Goal: Task Accomplishment & Management: Complete application form

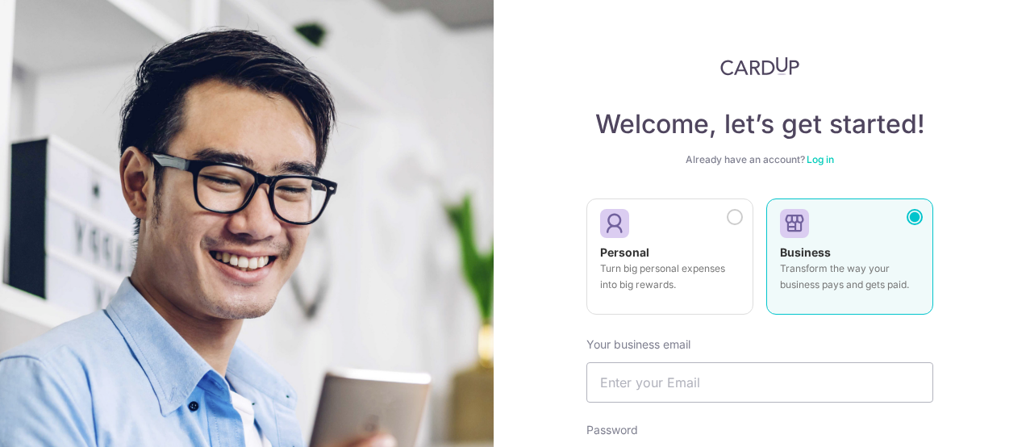
click at [836, 255] on div "Business Transform the way your business pays and gets paid." at bounding box center [849, 272] width 139 height 56
click at [747, 386] on input "text" at bounding box center [759, 382] width 347 height 40
type input "[PERSON_NAME][EMAIL_ADDRESS][PERSON_NAME][DOMAIN_NAME]"
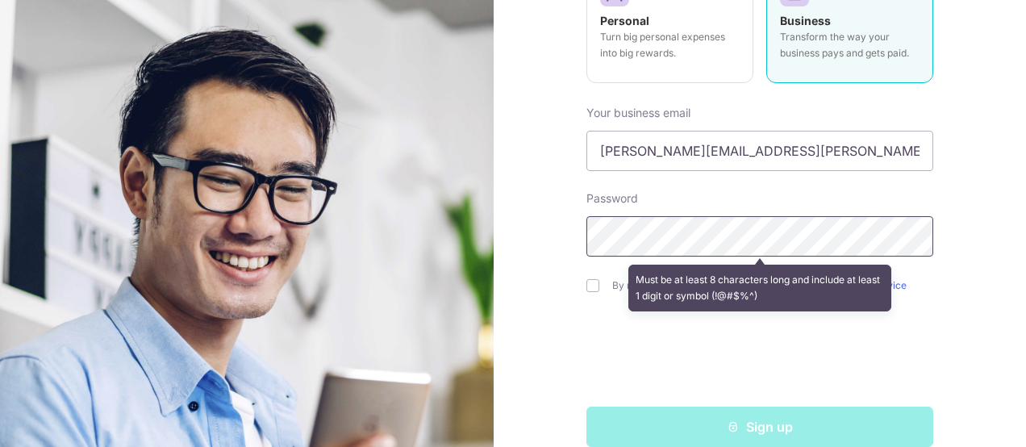
scroll to position [256, 0]
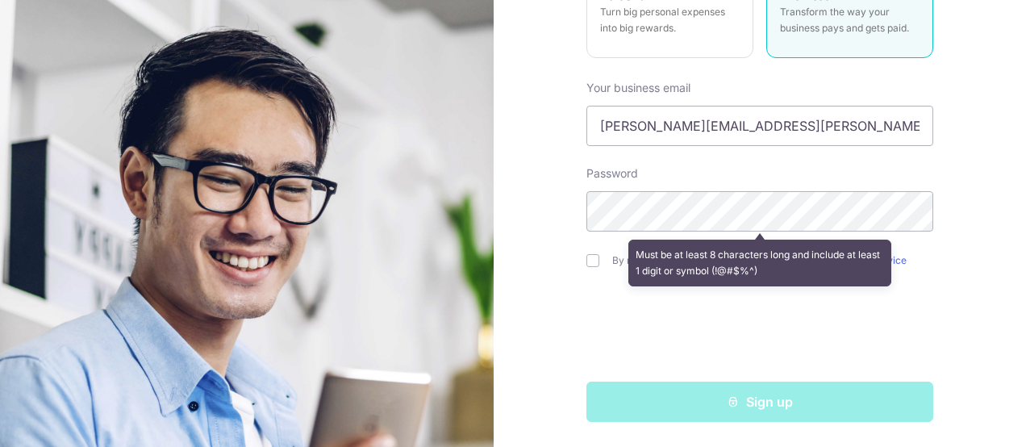
click at [598, 326] on div at bounding box center [759, 330] width 347 height 63
click at [938, 273] on div "Welcome, let’s get started! Already have an account? Log in Personal Turn big p…" at bounding box center [759, 223] width 532 height 447
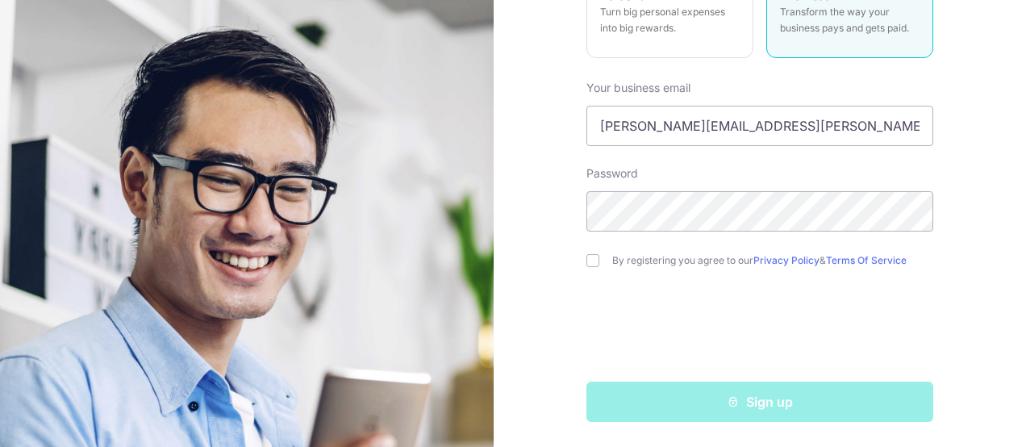
click at [588, 252] on div "By registering you agree to our Privacy Policy & Terms Of Service" at bounding box center [759, 260] width 347 height 19
click at [586, 259] on input "checkbox" at bounding box center [592, 260] width 13 height 13
checkbox input "true"
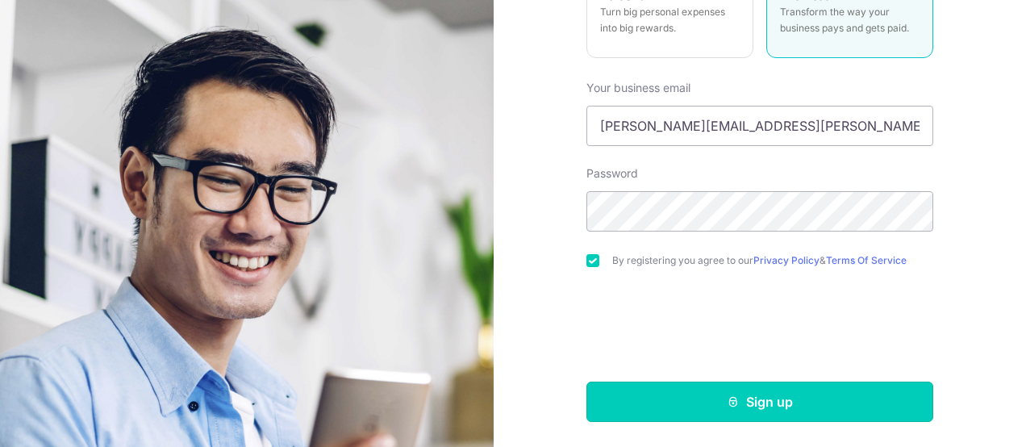
click at [674, 397] on button "Sign up" at bounding box center [759, 401] width 347 height 40
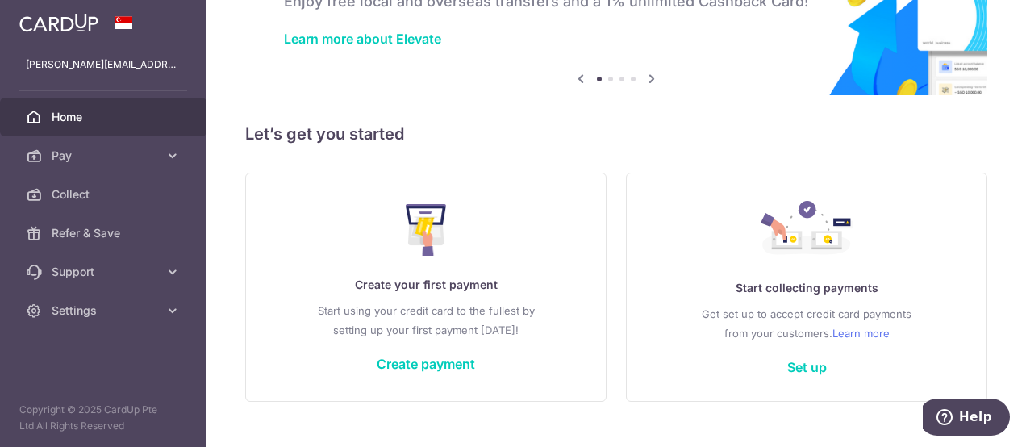
scroll to position [139, 0]
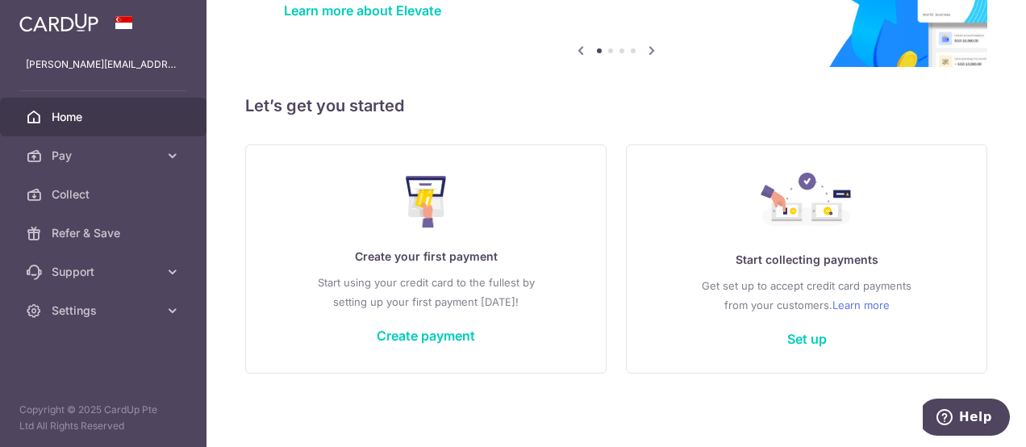
click at [793, 337] on link "Set up" at bounding box center [807, 339] width 40 height 16
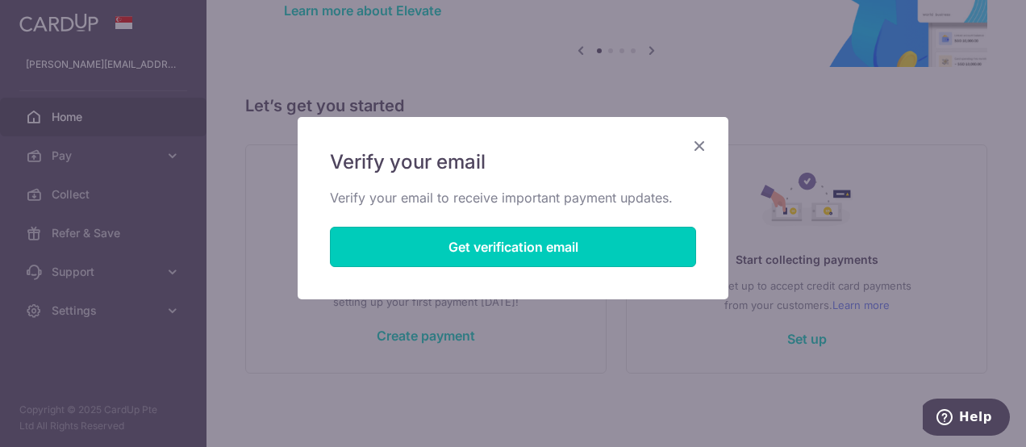
click at [558, 242] on button "Get verification email" at bounding box center [513, 247] width 366 height 40
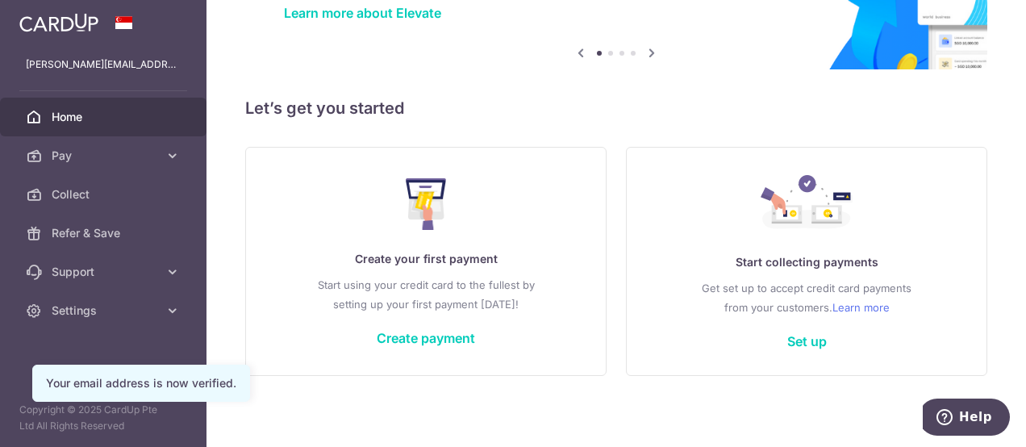
scroll to position [137, 0]
click at [787, 339] on link "Set up" at bounding box center [807, 341] width 40 height 16
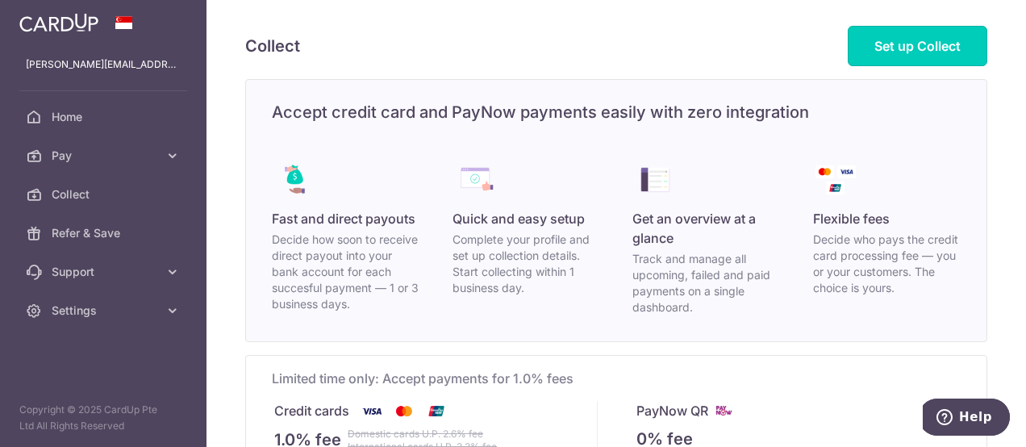
click at [894, 45] on span "Set up Collect" at bounding box center [917, 46] width 86 height 16
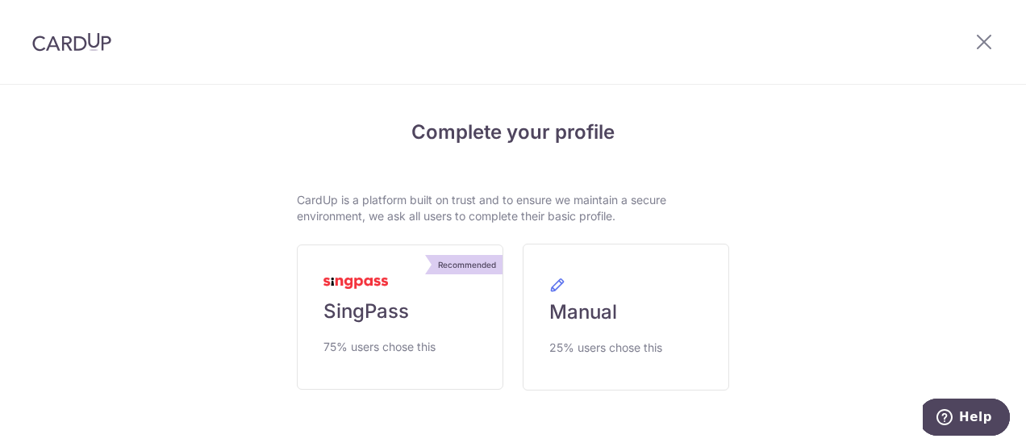
click at [414, 340] on span "75% users chose this" at bounding box center [379, 346] width 112 height 19
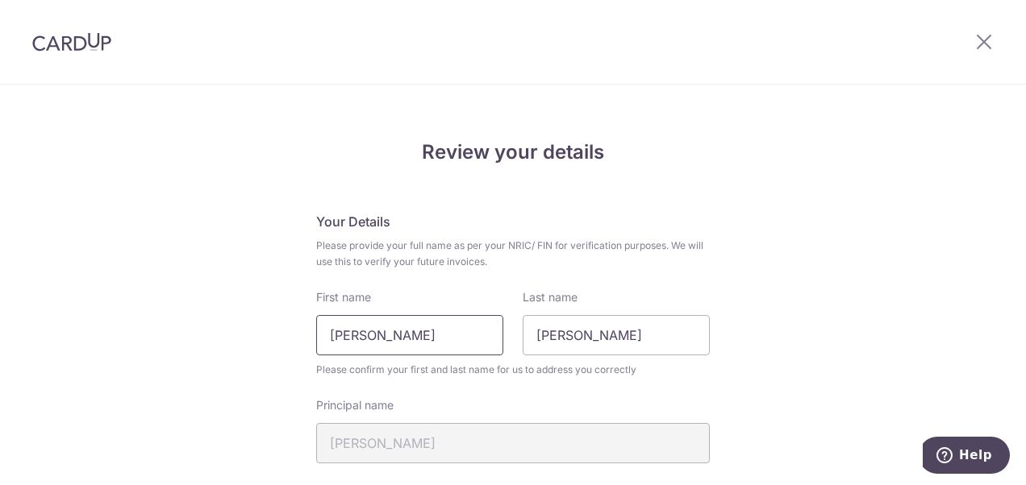
drag, startPoint x: 447, startPoint y: 336, endPoint x: 281, endPoint y: 334, distance: 166.1
type input "Rachna"
click at [592, 339] on input "Rachna" at bounding box center [615, 335] width 187 height 40
type input "R"
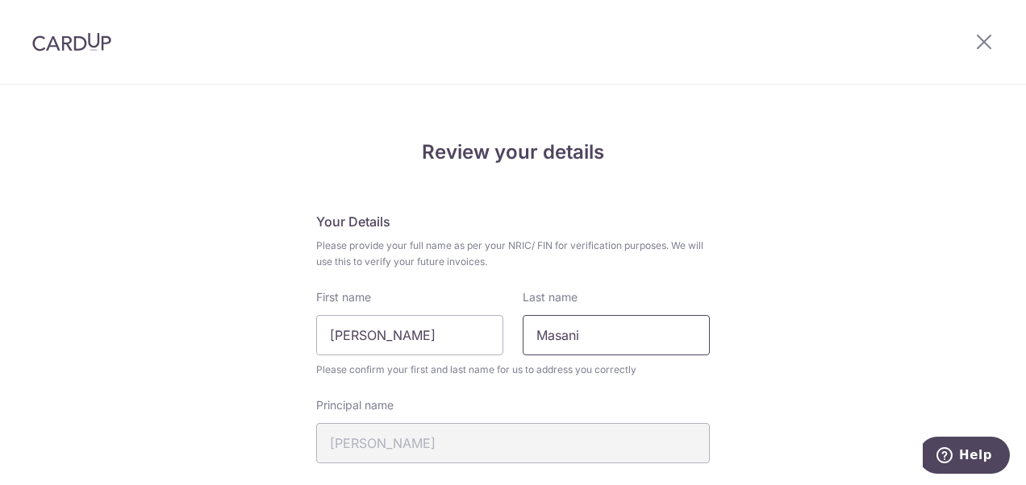
type input "Masani"
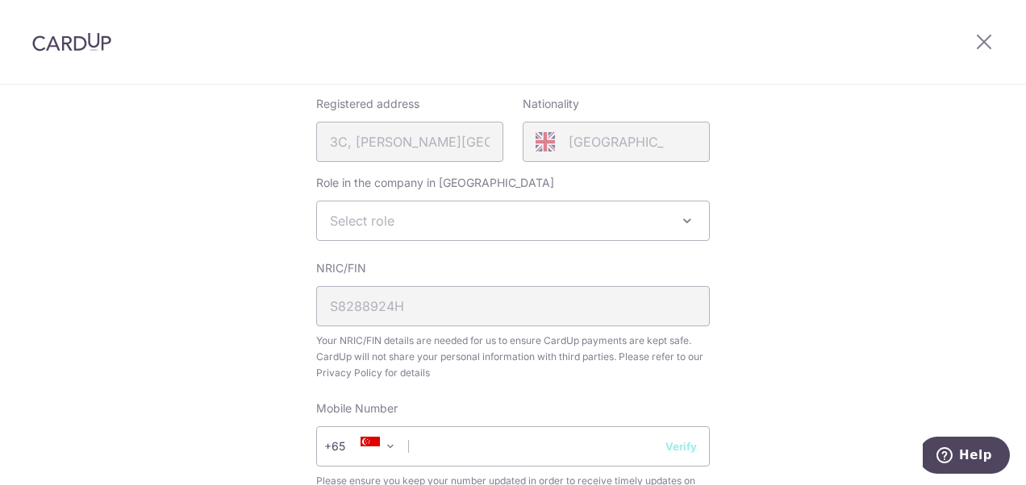
scroll to position [387, 0]
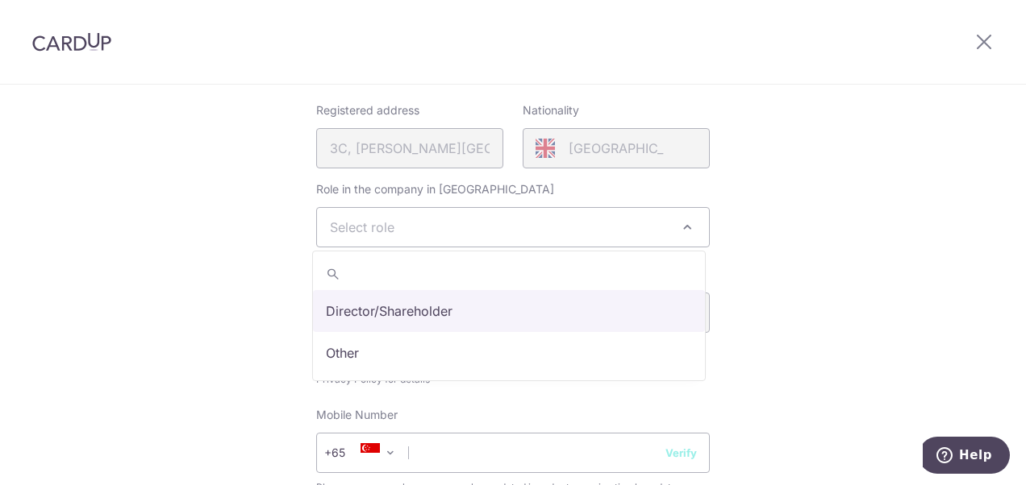
click at [687, 227] on span at bounding box center [686, 227] width 19 height 19
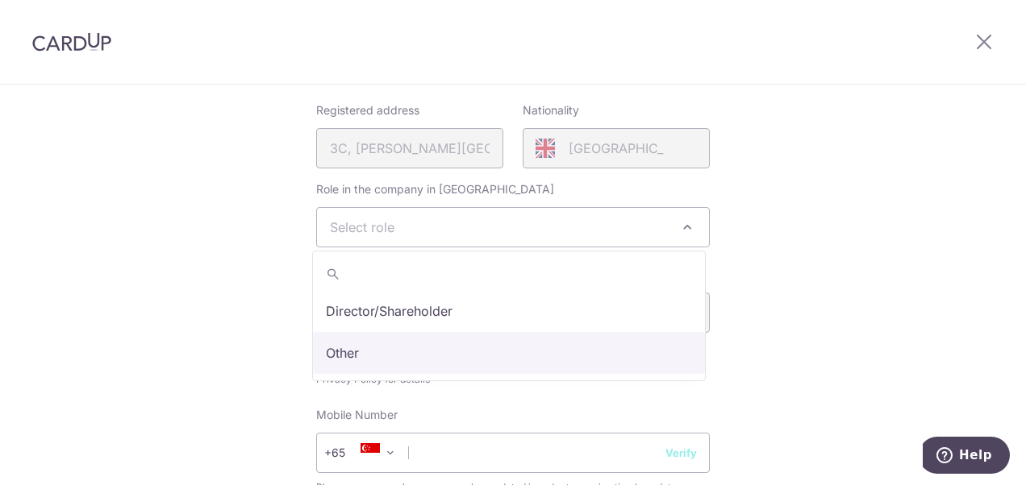
select select "other"
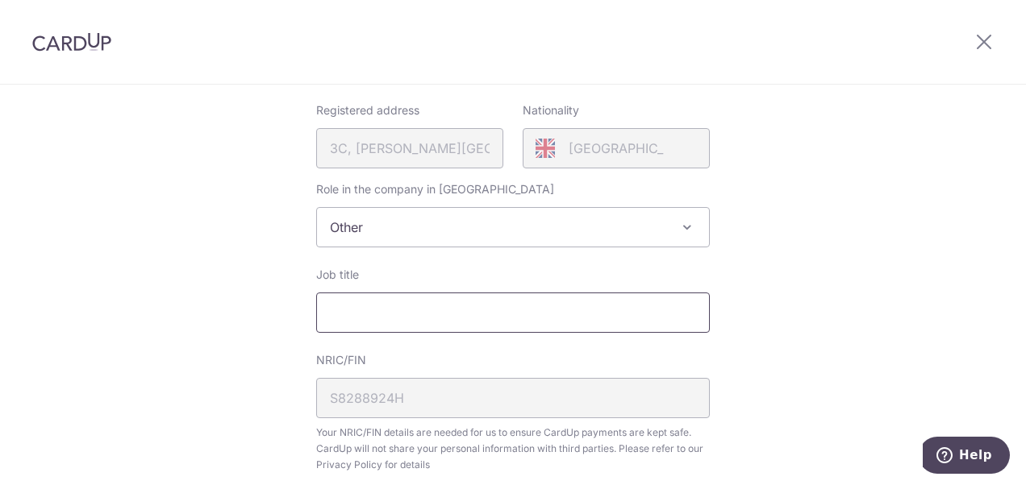
click at [411, 314] on input "Job title" at bounding box center [512, 313] width 393 height 40
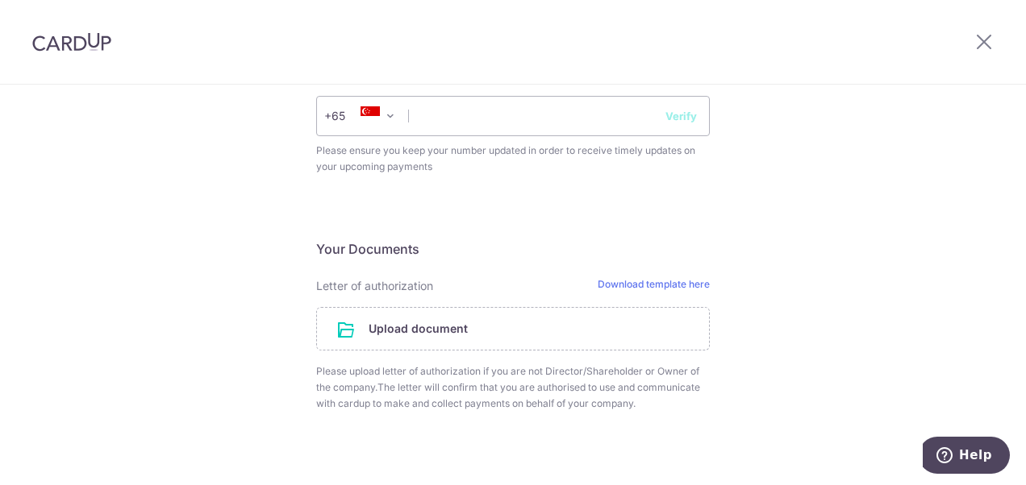
scroll to position [805, 0]
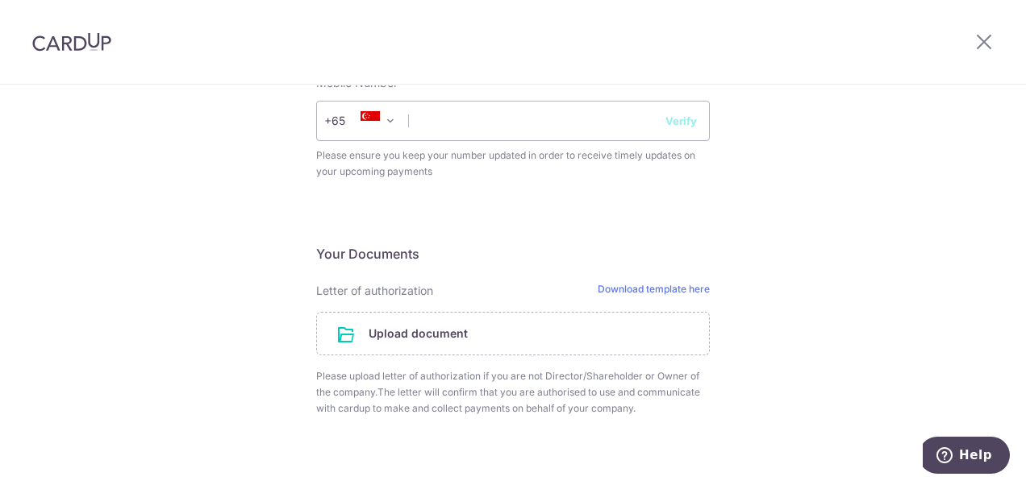
type input "Operations & HR Manager"
click at [619, 285] on link "Download template here" at bounding box center [653, 291] width 112 height 16
click at [469, 132] on input "text" at bounding box center [512, 121] width 393 height 40
type input "96403865"
select select "65"
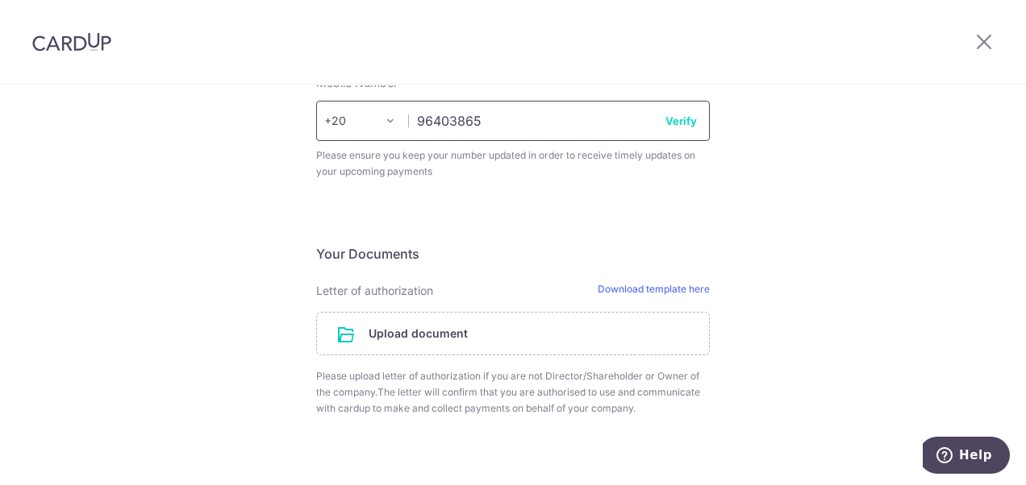
scroll to position [1030, 0]
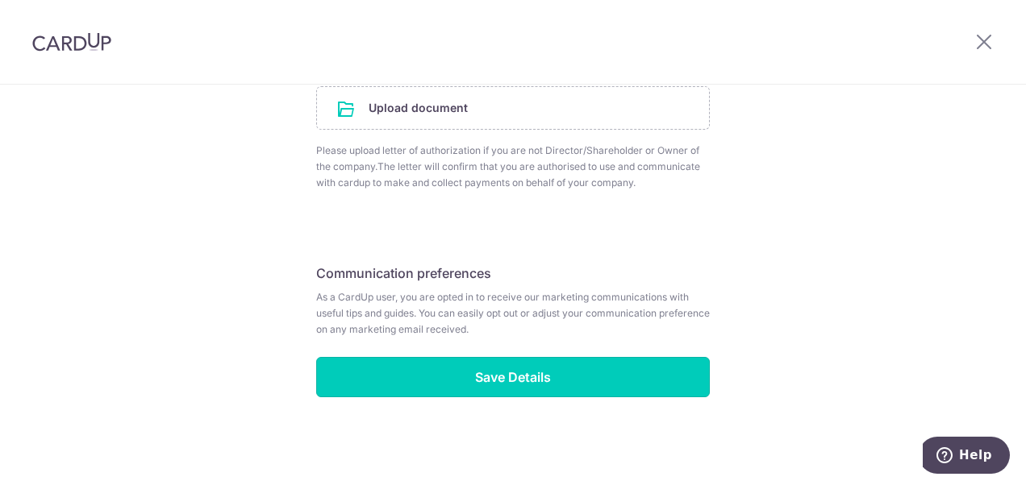
click at [531, 382] on input "Save Details" at bounding box center [512, 377] width 393 height 40
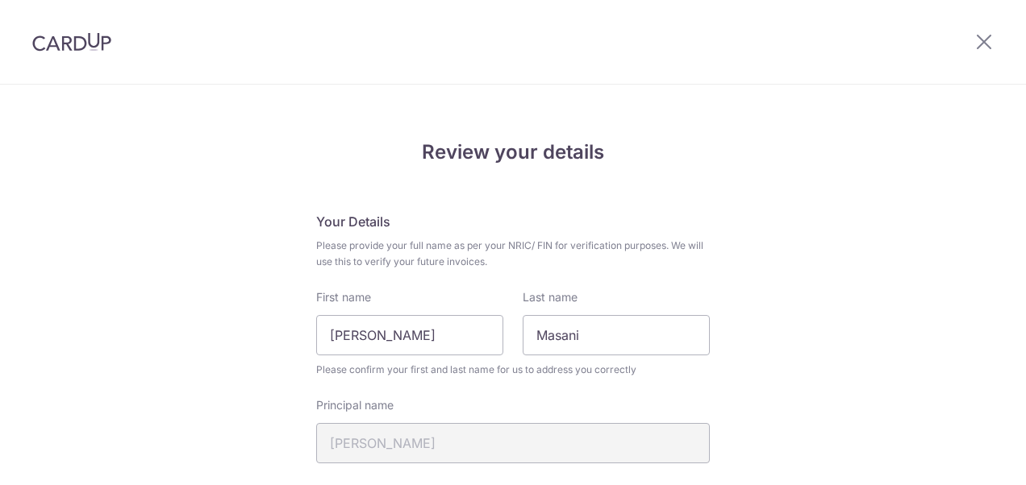
scroll to position [816, 0]
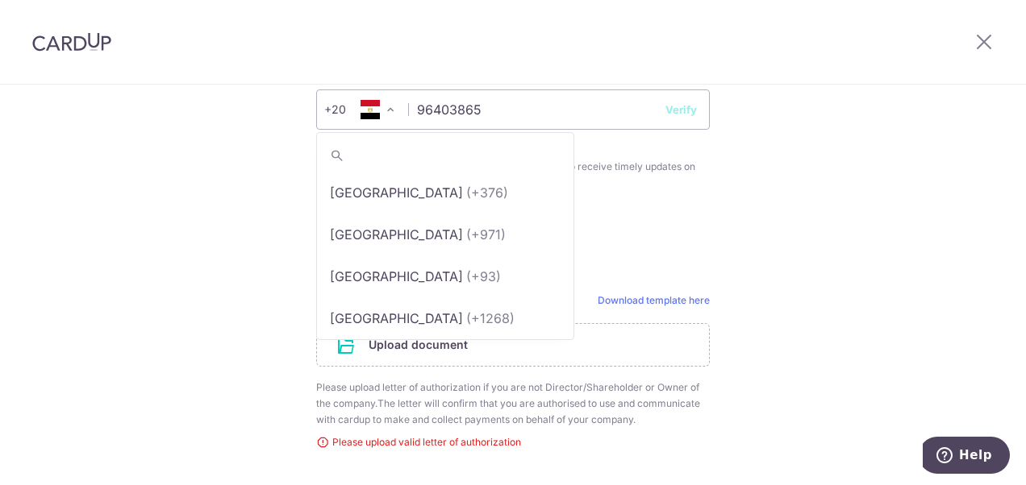
click at [382, 108] on span at bounding box center [390, 109] width 19 height 19
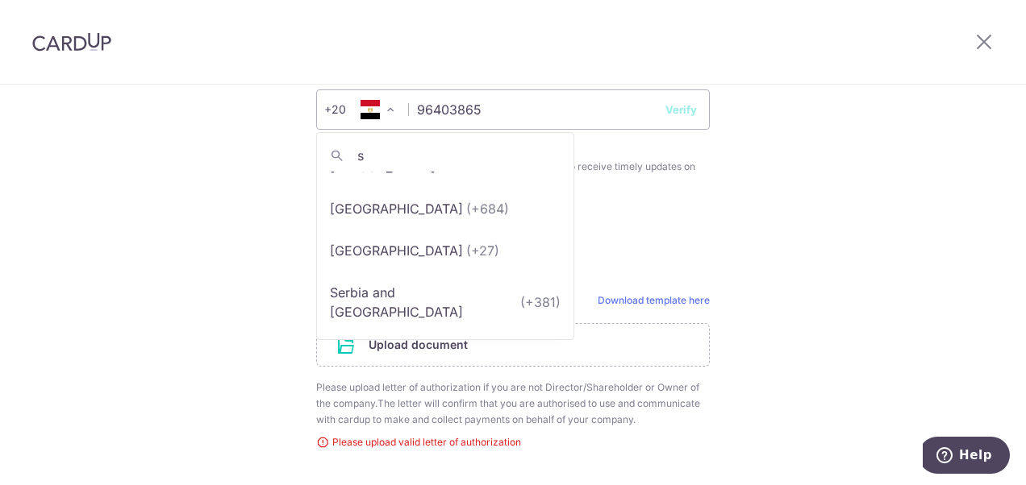
scroll to position [0, 0]
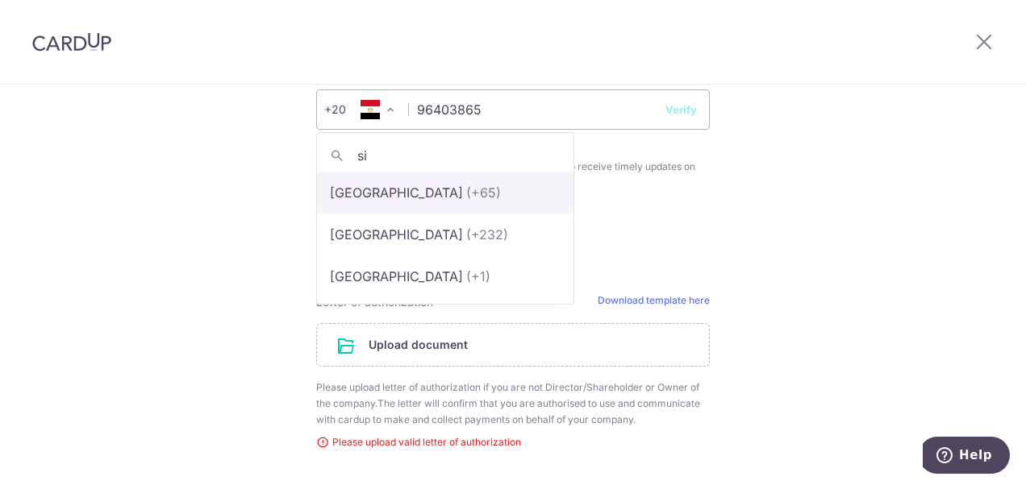
type input "si"
select select "199"
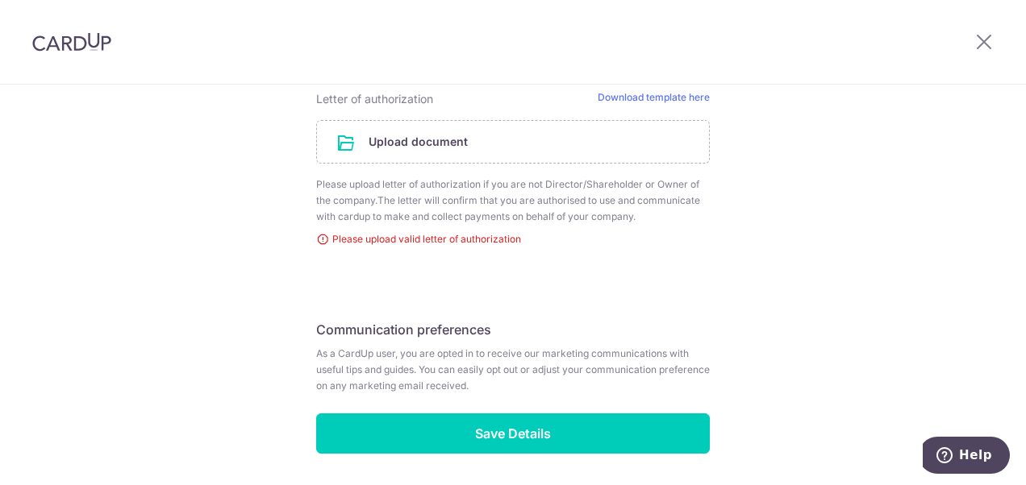
scroll to position [1053, 0]
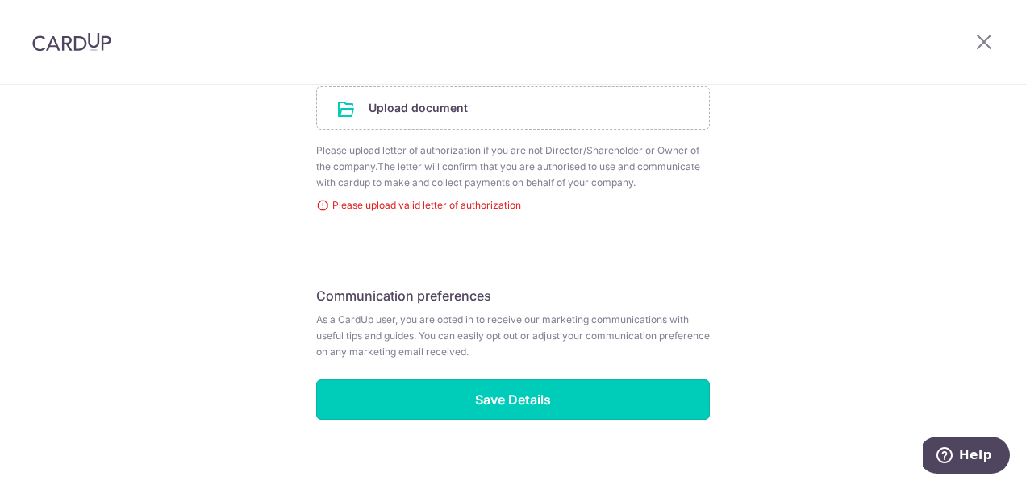
click at [477, 400] on input "Save Details" at bounding box center [512, 400] width 393 height 40
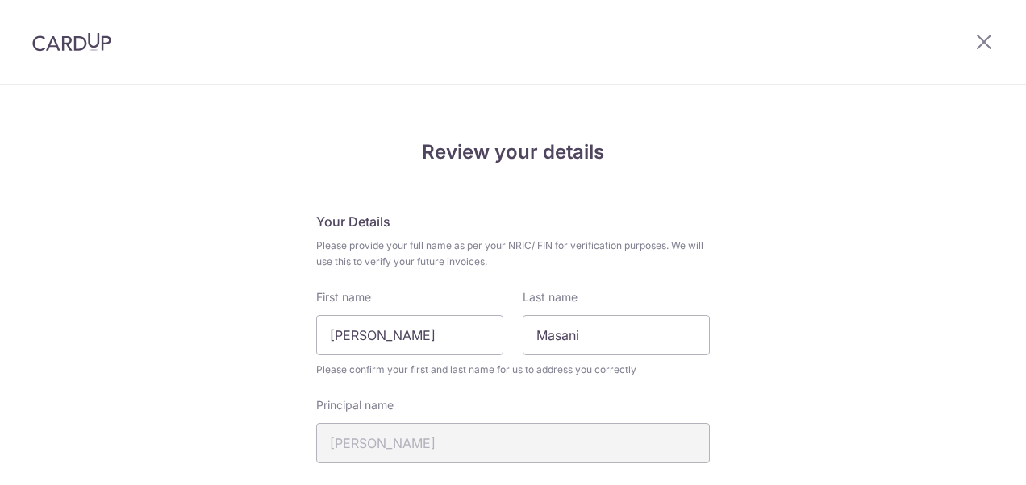
scroll to position [816, 0]
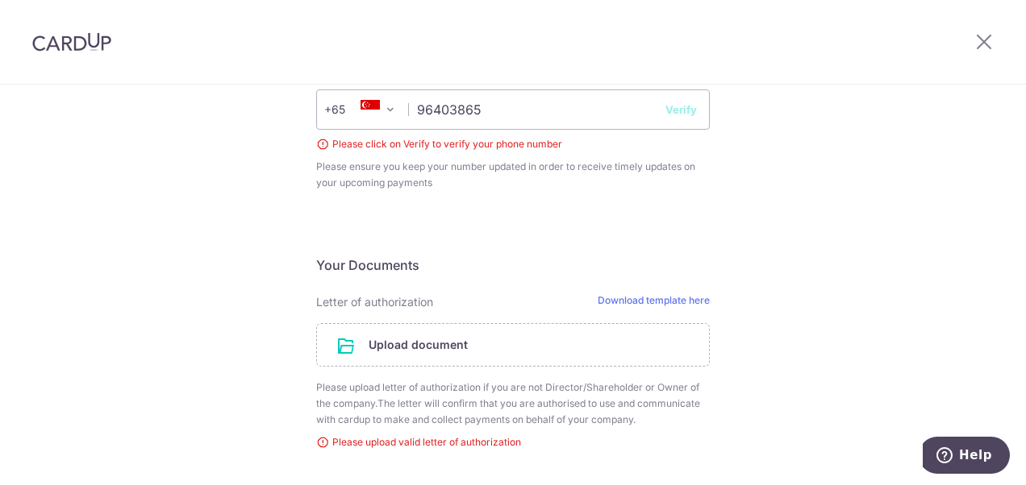
click at [677, 110] on button "Verify" at bounding box center [680, 110] width 31 height 16
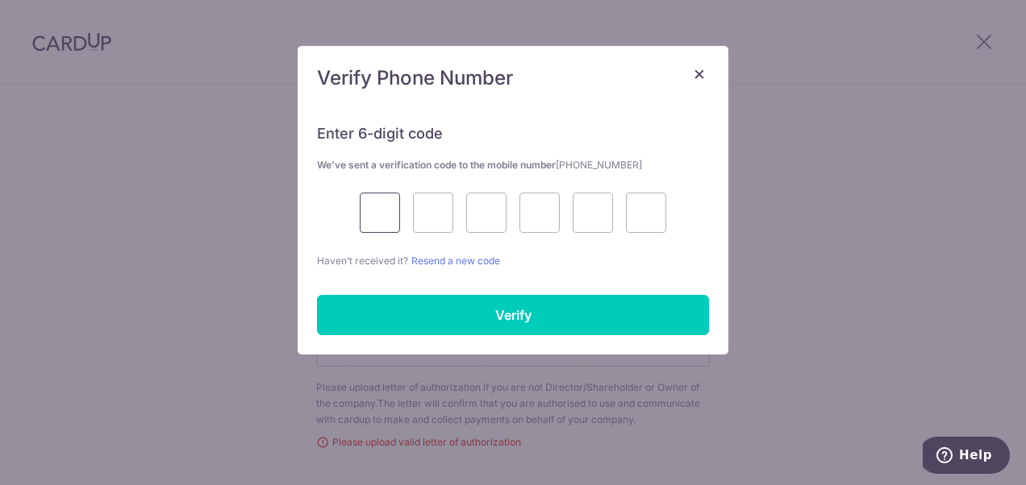
click at [385, 208] on input "text" at bounding box center [380, 213] width 40 height 40
type input "2"
type input "0"
type input "8"
type input "7"
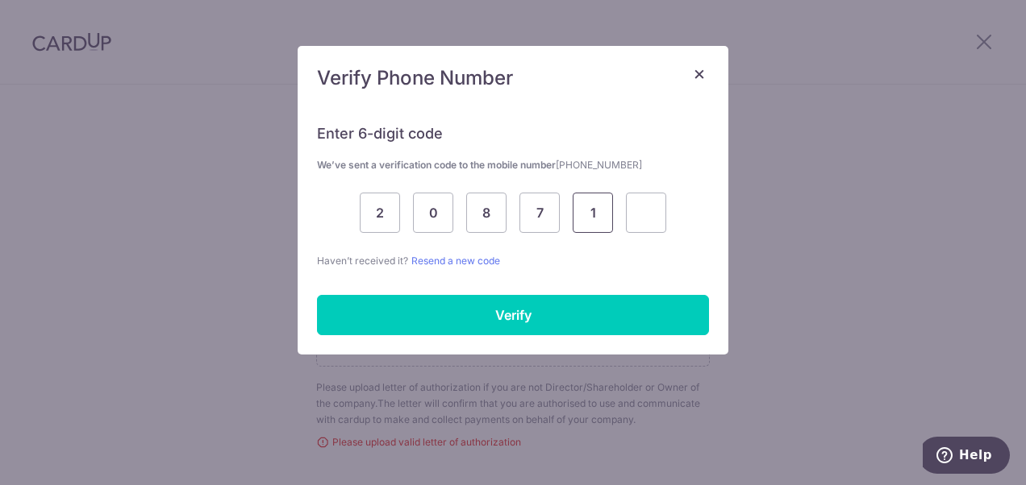
type input "1"
type input "2"
click at [383, 310] on input "Verify" at bounding box center [513, 315] width 392 height 40
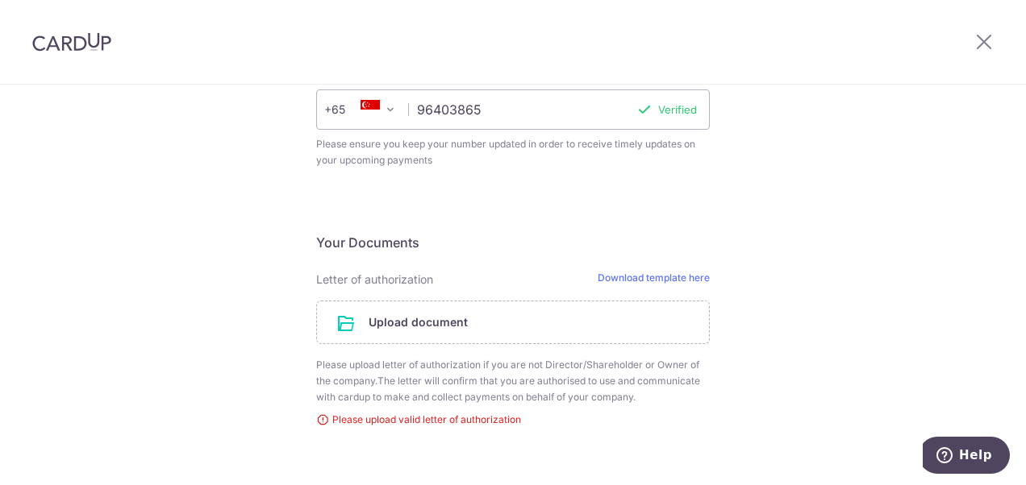
scroll to position [1053, 0]
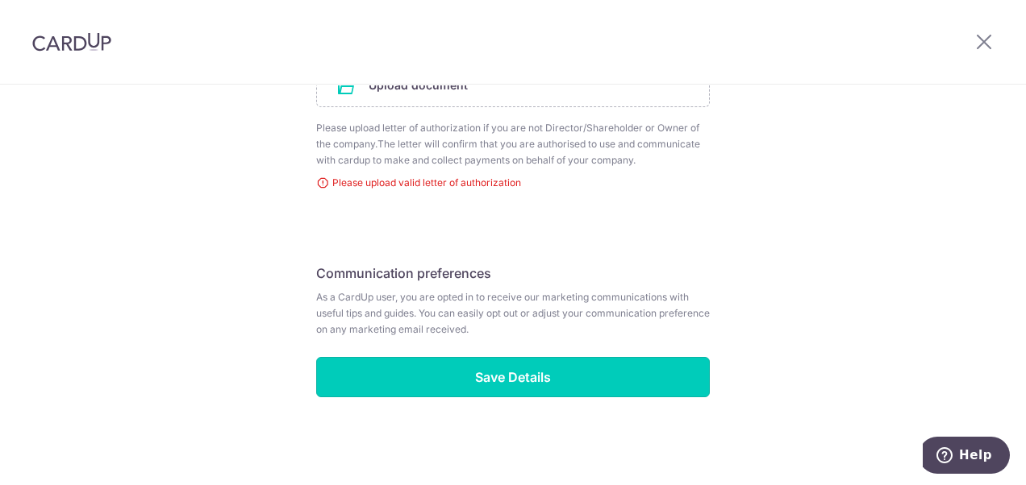
click at [553, 368] on input "Save Details" at bounding box center [512, 377] width 393 height 40
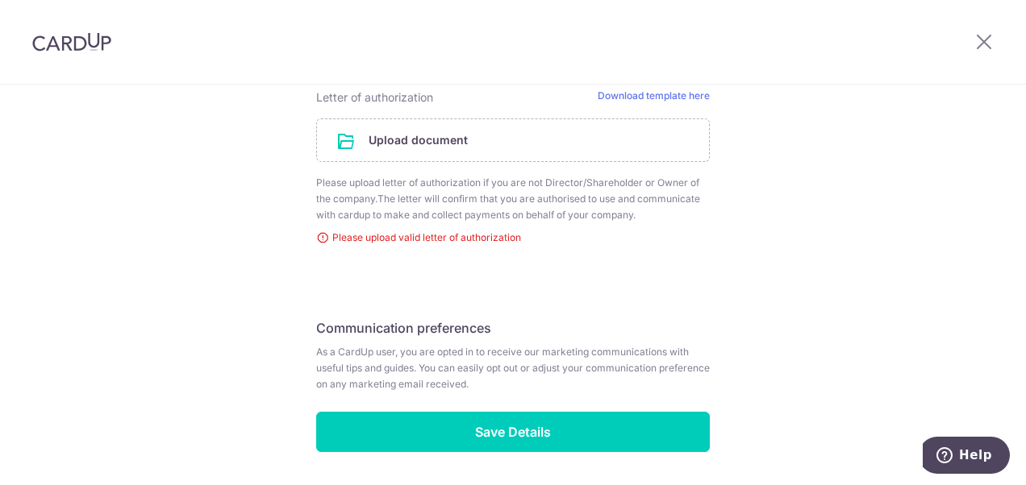
scroll to position [1053, 0]
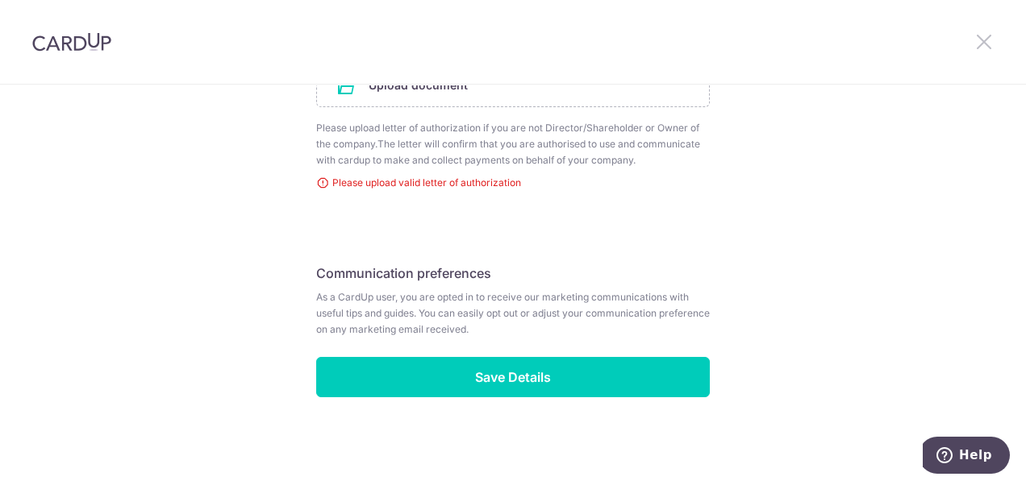
click at [980, 44] on icon at bounding box center [983, 41] width 19 height 20
